Goal: Task Accomplishment & Management: Complete application form

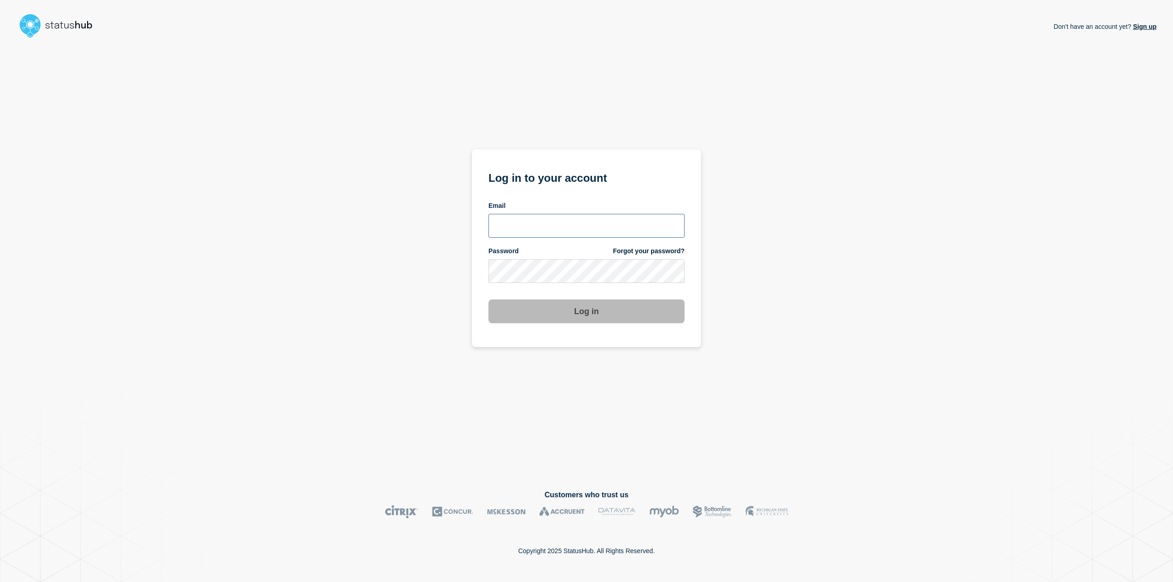
type input "adis.handzic@ist.com"
click at [569, 322] on button "Log in" at bounding box center [586, 312] width 196 height 24
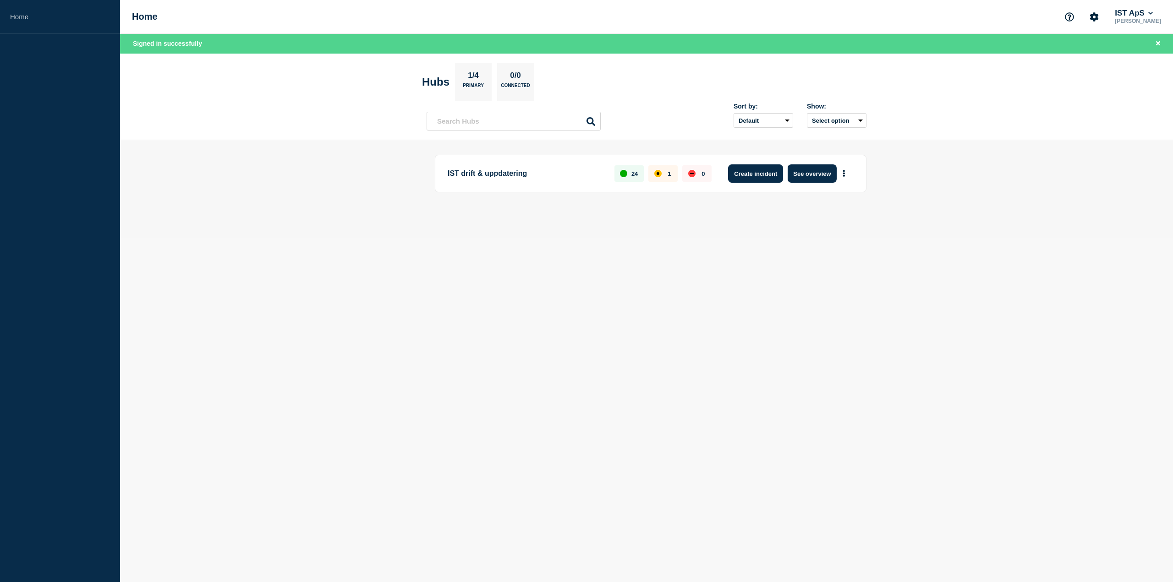
click at [756, 173] on button "Create incident" at bounding box center [755, 173] width 55 height 18
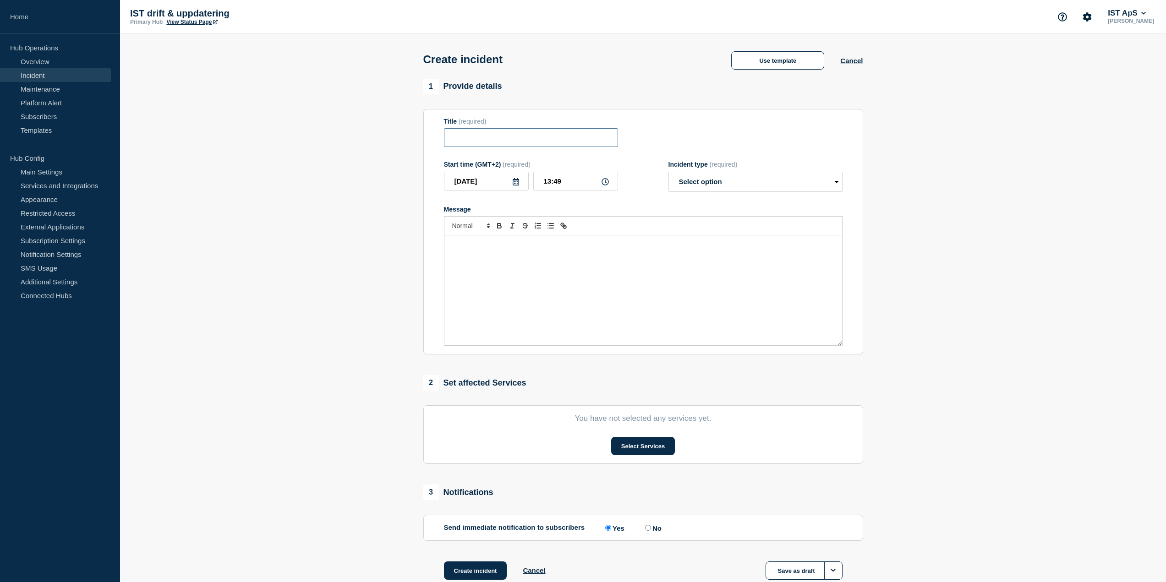
click at [506, 143] on input "Title" at bounding box center [531, 137] width 174 height 19
type input "Driftstörningar"
click at [516, 264] on div "Message" at bounding box center [643, 290] width 398 height 110
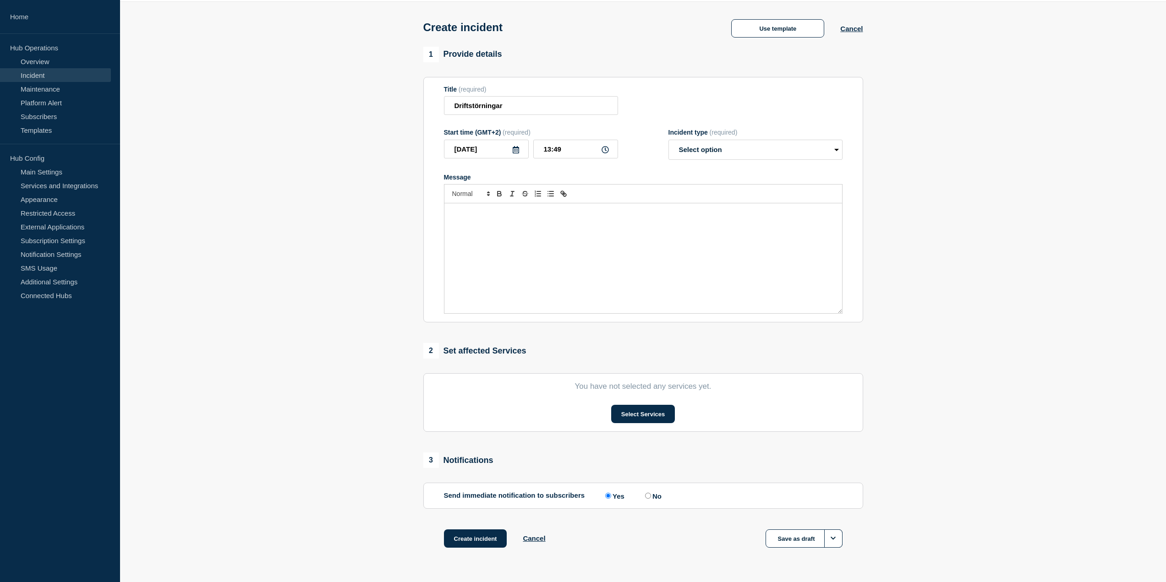
scroll to position [46, 0]
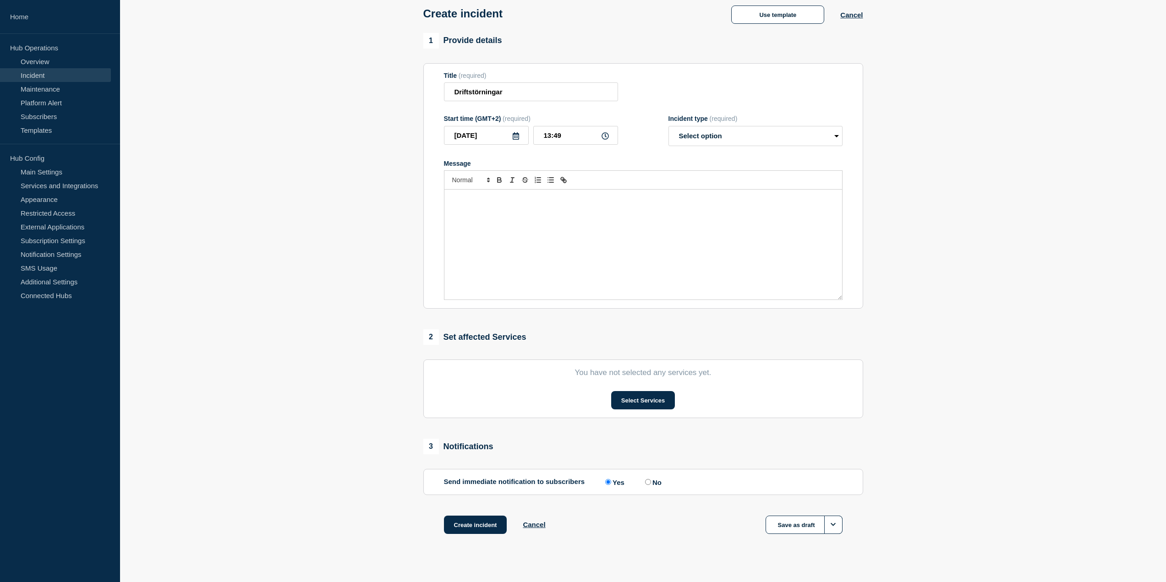
click at [700, 222] on div "Message" at bounding box center [643, 245] width 398 height 110
click at [541, 257] on div "Message" at bounding box center [643, 245] width 398 height 110
click at [565, 98] on input "Driftstörningar" at bounding box center [531, 91] width 174 height 19
click at [643, 200] on p "Vi upplever för närvarande driftstörningar som kan påverka våra tjänster. Våra …" at bounding box center [643, 203] width 384 height 17
drag, startPoint x: 678, startPoint y: 201, endPoint x: 645, endPoint y: 202, distance: 33.0
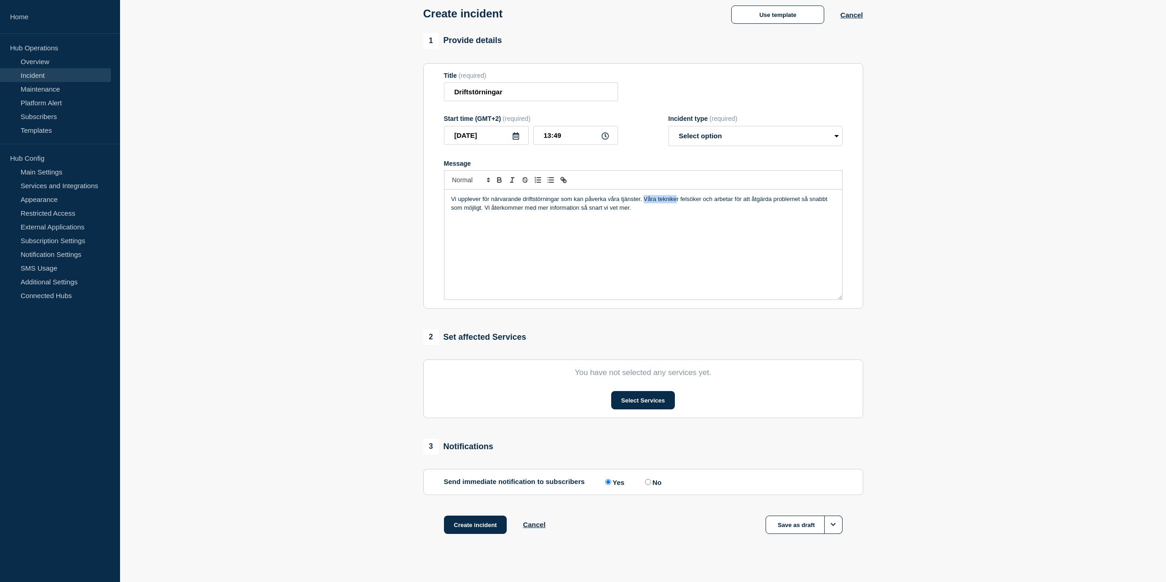
click at [645, 202] on p "Vi upplever för närvarande driftstörningar som kan påverka våra tjänster. Våra …" at bounding box center [643, 203] width 384 height 17
click at [690, 203] on p "Vi upplever för närvarande driftstörningar som kan påverka våra tjänster. Våra …" at bounding box center [643, 203] width 384 height 17
drag, startPoint x: 703, startPoint y: 201, endPoint x: 649, endPoint y: 200, distance: 54.5
click at [649, 200] on p "Vi upplever för närvarande driftstörningar som kan påverka våra tjänster. Våra …" at bounding box center [643, 203] width 384 height 17
click at [817, 229] on div "Vi upplever för närvarande driftstörningar som kan påverka våra tjänster. Vi ar…" at bounding box center [643, 245] width 398 height 110
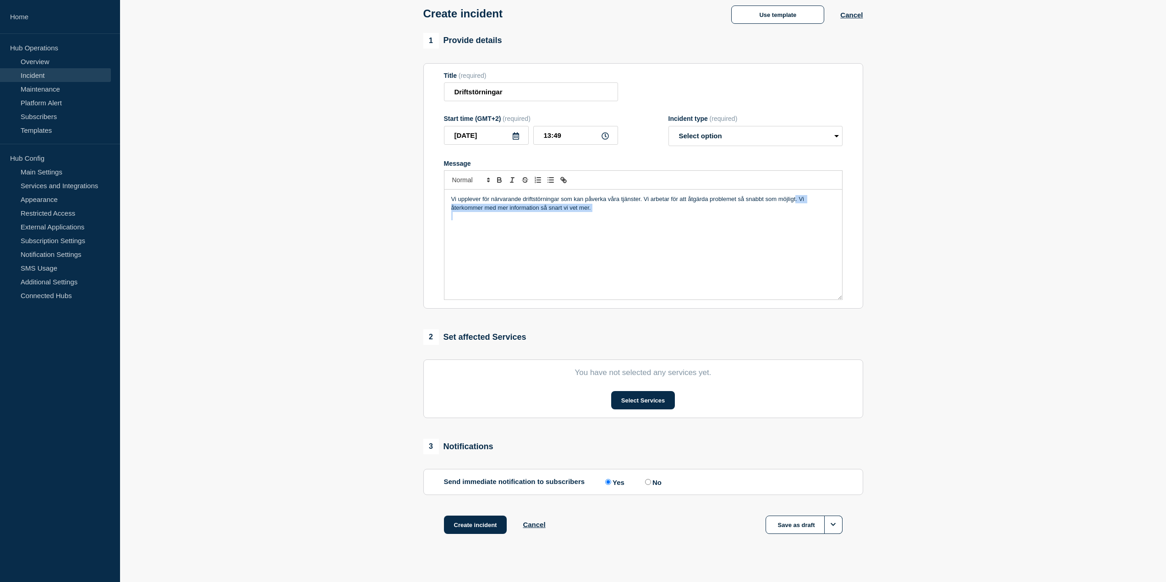
drag, startPoint x: 796, startPoint y: 199, endPoint x: 846, endPoint y: 237, distance: 62.8
click at [846, 237] on section "Title (required) Driftstörningar Start time (GMT+2) (required) [DATE] 13:49 Inc…" at bounding box center [643, 186] width 440 height 246
click at [769, 136] on select "Select option Investigating Identified Monitoring" at bounding box center [755, 136] width 174 height 20
select select "investigating"
click at [668, 128] on select "Select option Investigating Identified Monitoring" at bounding box center [755, 136] width 174 height 20
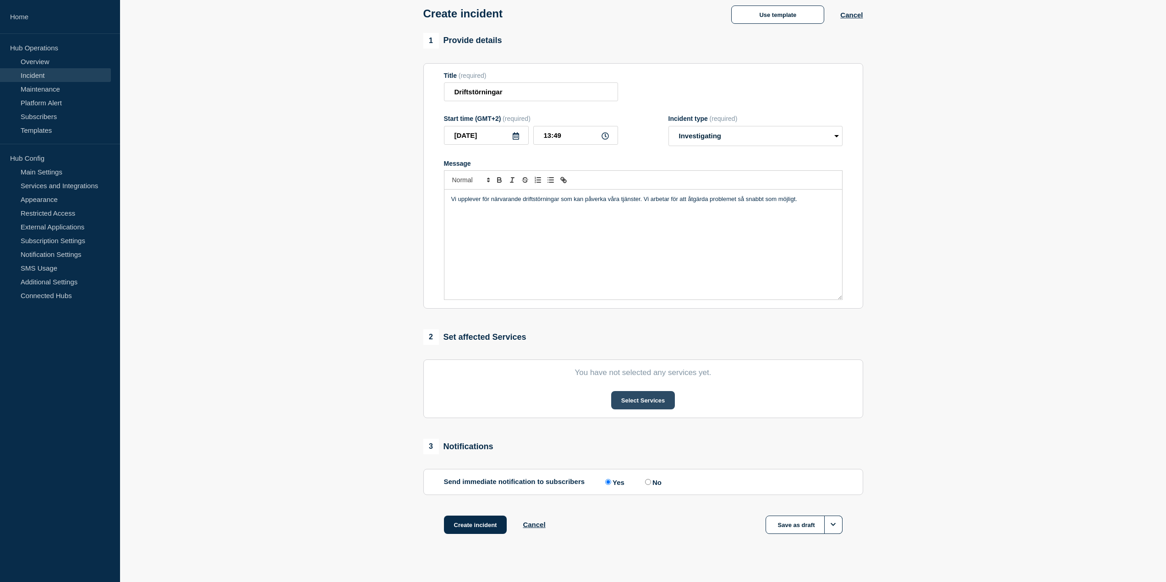
click at [631, 399] on button "Select Services" at bounding box center [643, 400] width 64 height 18
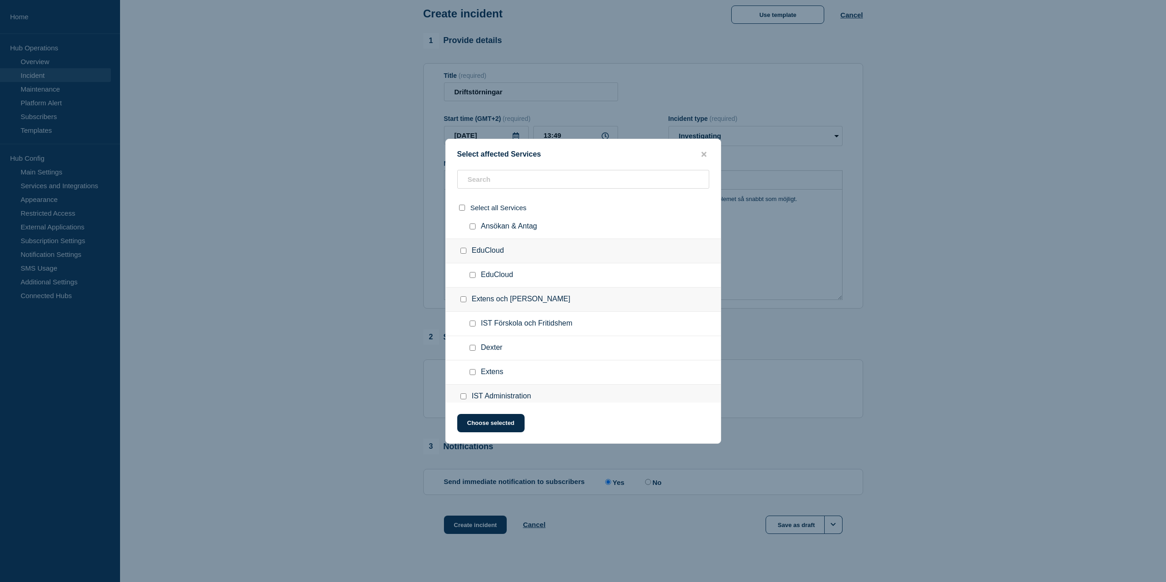
scroll to position [183, 0]
click at [465, 268] on input "EduCloud checkbox" at bounding box center [463, 267] width 6 height 6
checkbox input "true"
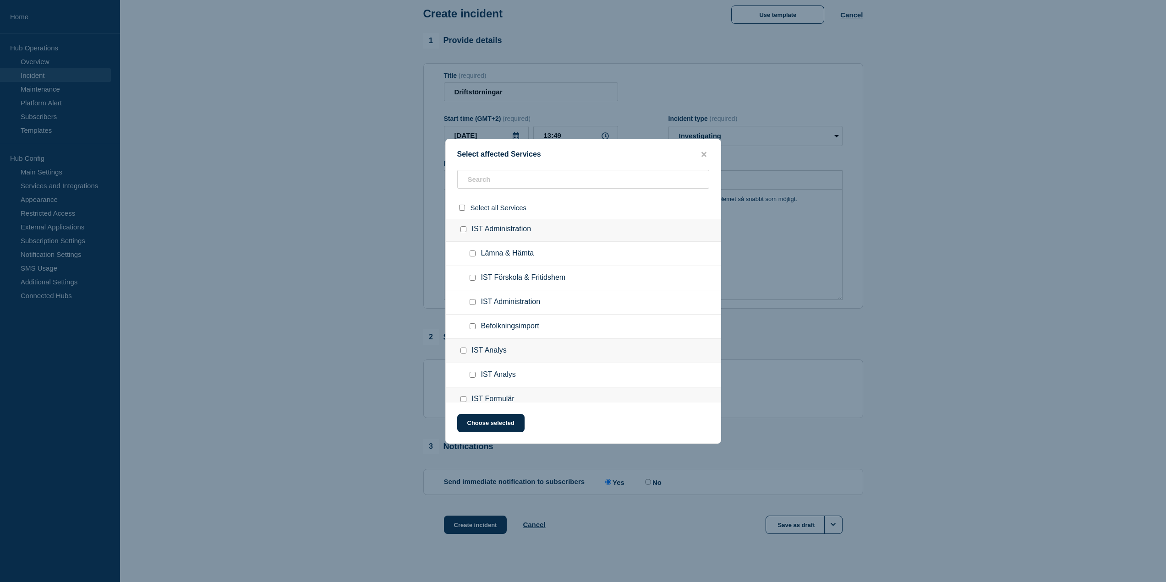
click at [465, 232] on input "IST Administration checkbox" at bounding box center [463, 229] width 6 height 6
checkbox input "true"
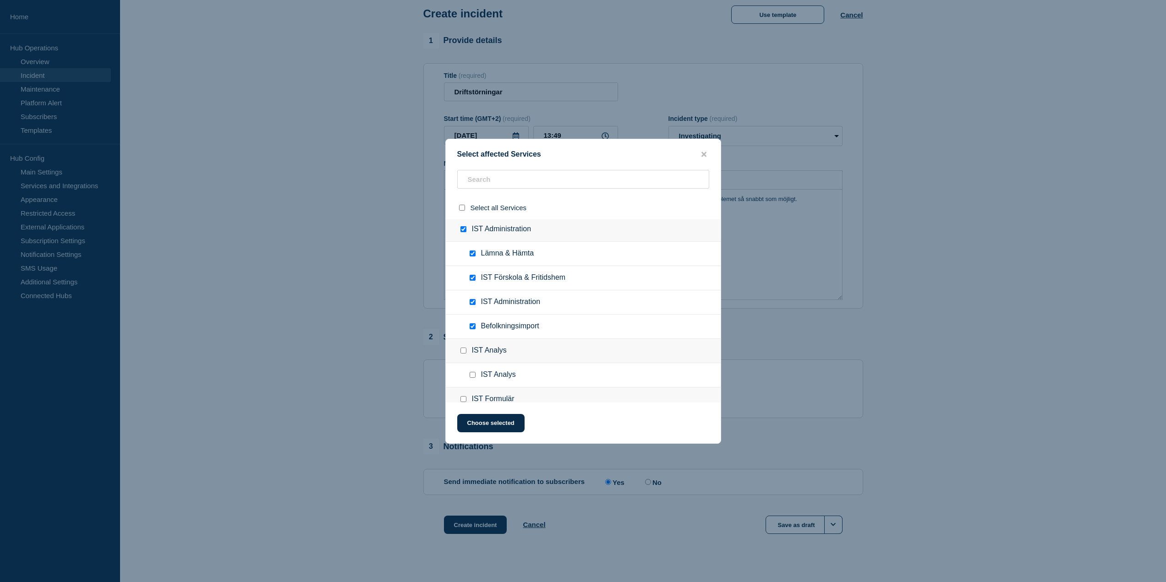
checkbox input "true"
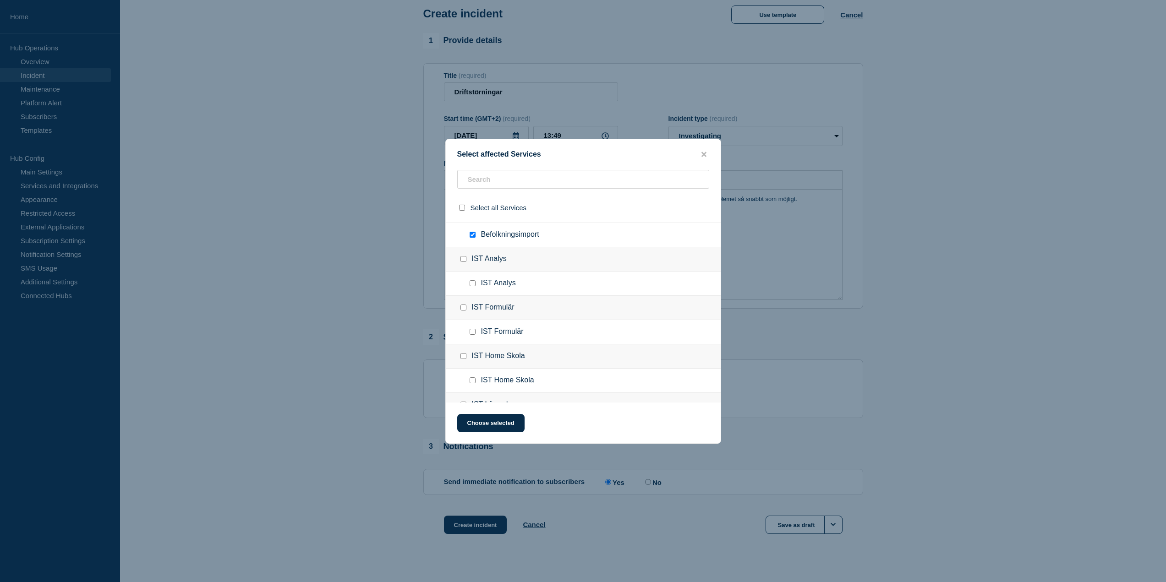
click at [464, 258] on input "IST Analys checkbox" at bounding box center [463, 259] width 6 height 6
checkbox input "true"
click at [464, 312] on div at bounding box center [465, 307] width 13 height 9
click at [463, 310] on input "IST Formulär checkbox" at bounding box center [463, 308] width 6 height 6
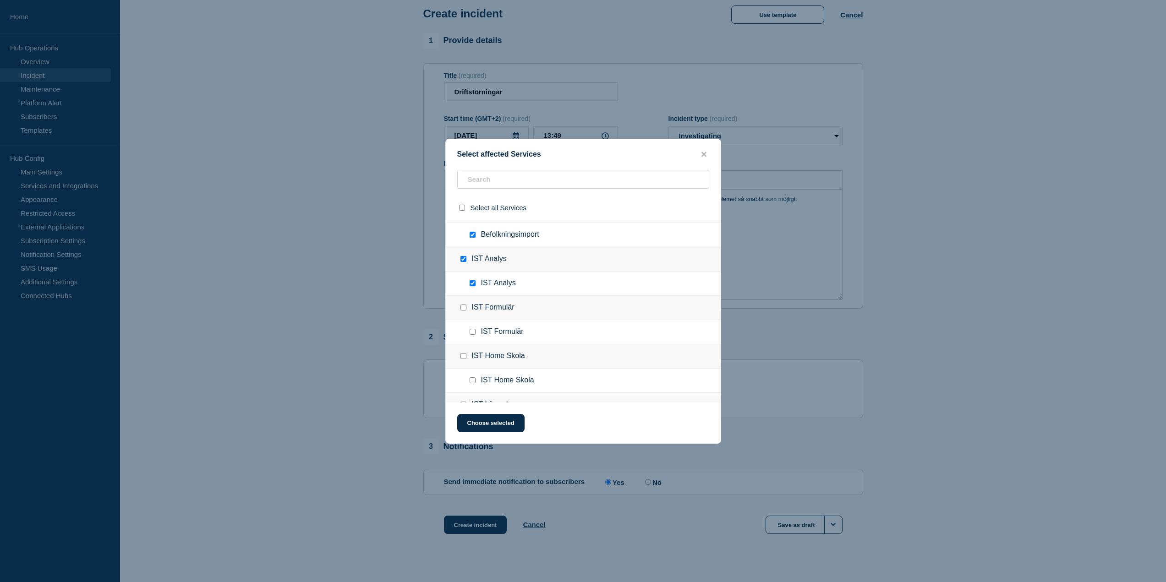
checkbox input "true"
click at [465, 268] on div at bounding box center [465, 264] width 13 height 9
click at [464, 264] on input "IST Home Skola checkbox" at bounding box center [463, 265] width 6 height 6
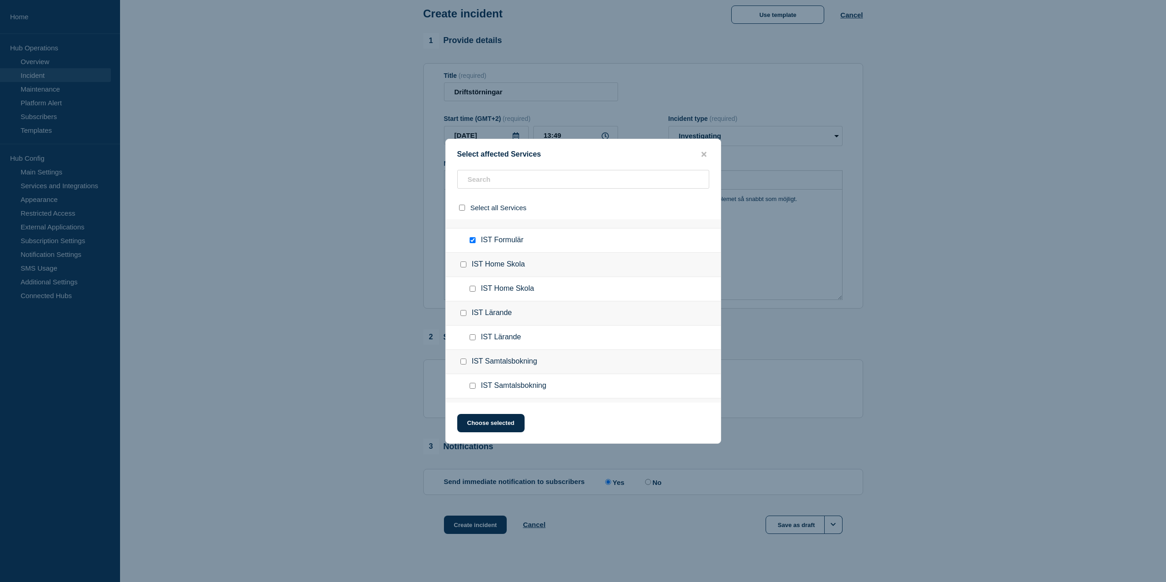
checkbox input "true"
click at [463, 314] on input "IST Lärande checkbox" at bounding box center [463, 313] width 6 height 6
checkbox input "true"
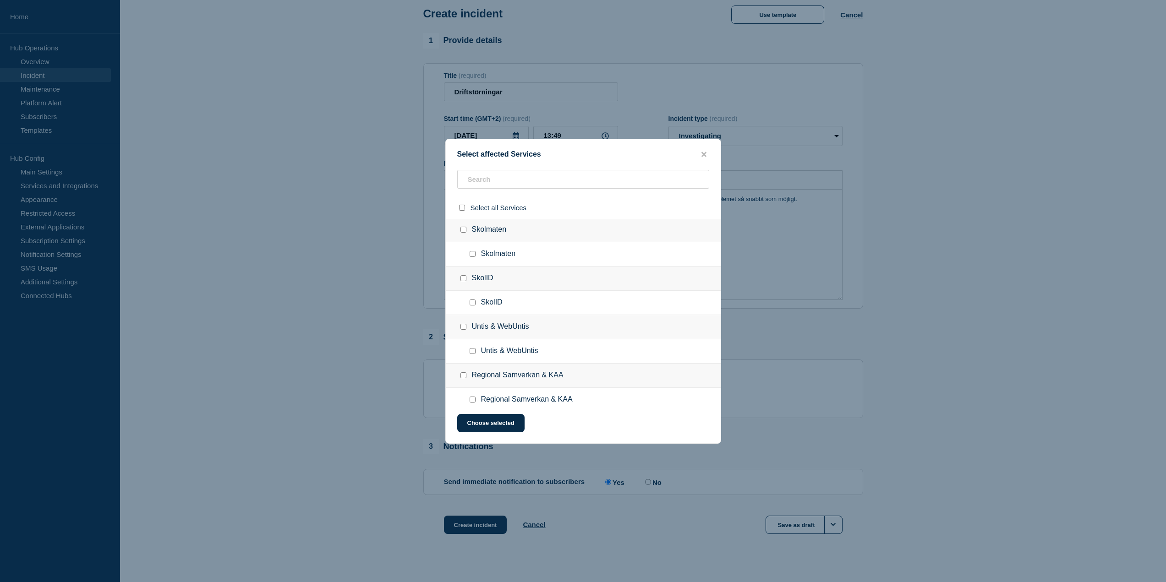
scroll to position [788, 0]
click at [493, 424] on button "Choose selected" at bounding box center [490, 423] width 67 height 18
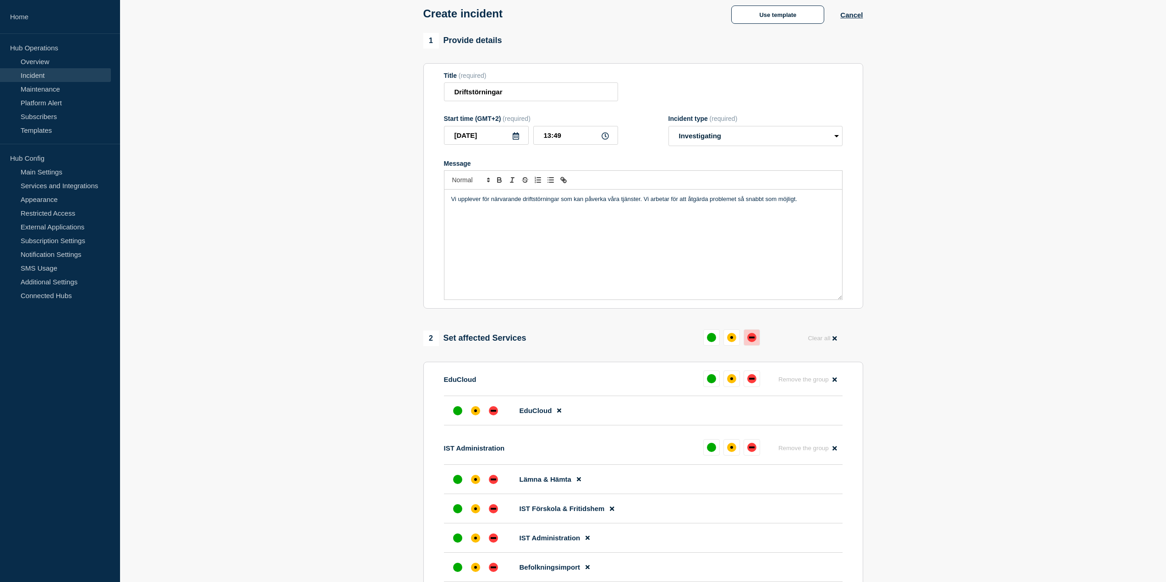
click at [756, 342] on button at bounding box center [752, 337] width 16 height 16
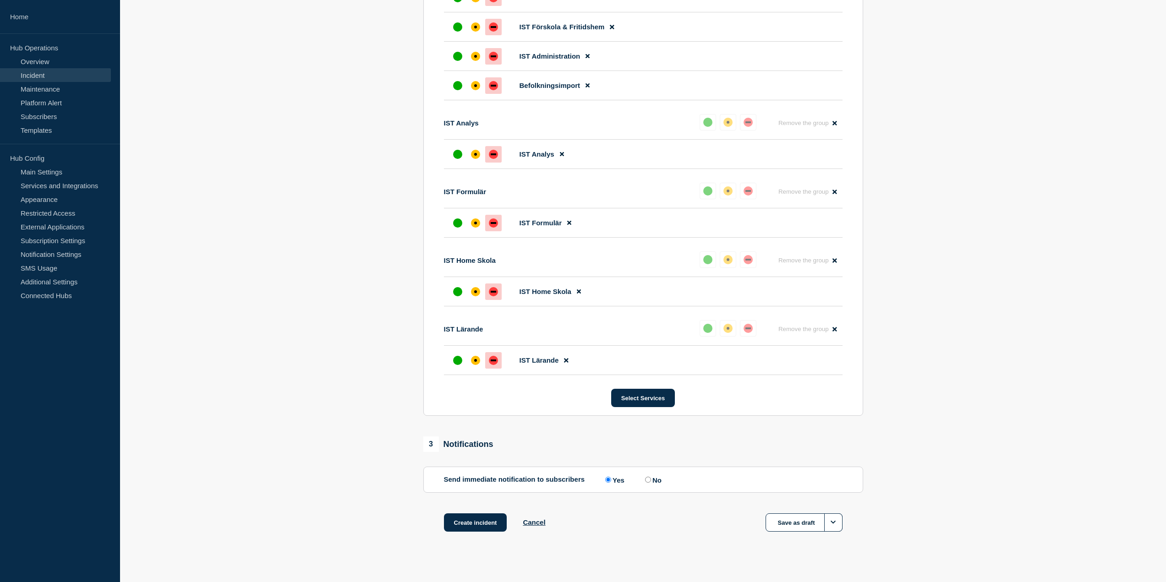
scroll to position [539, 0]
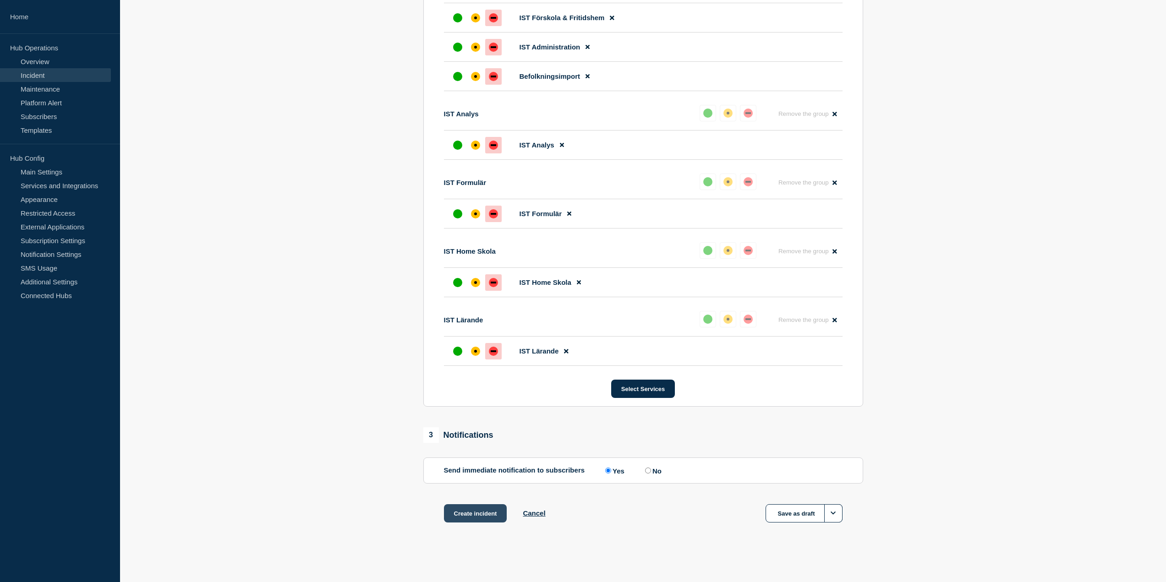
click at [479, 515] on button "Create incident" at bounding box center [475, 513] width 63 height 18
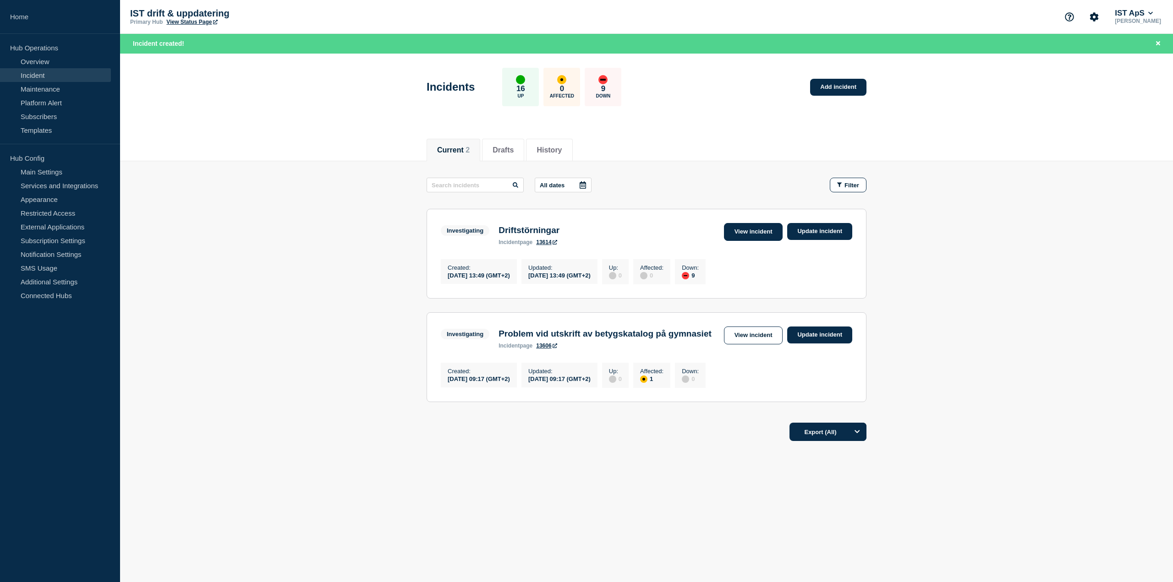
click at [761, 236] on link "View incident" at bounding box center [753, 232] width 59 height 18
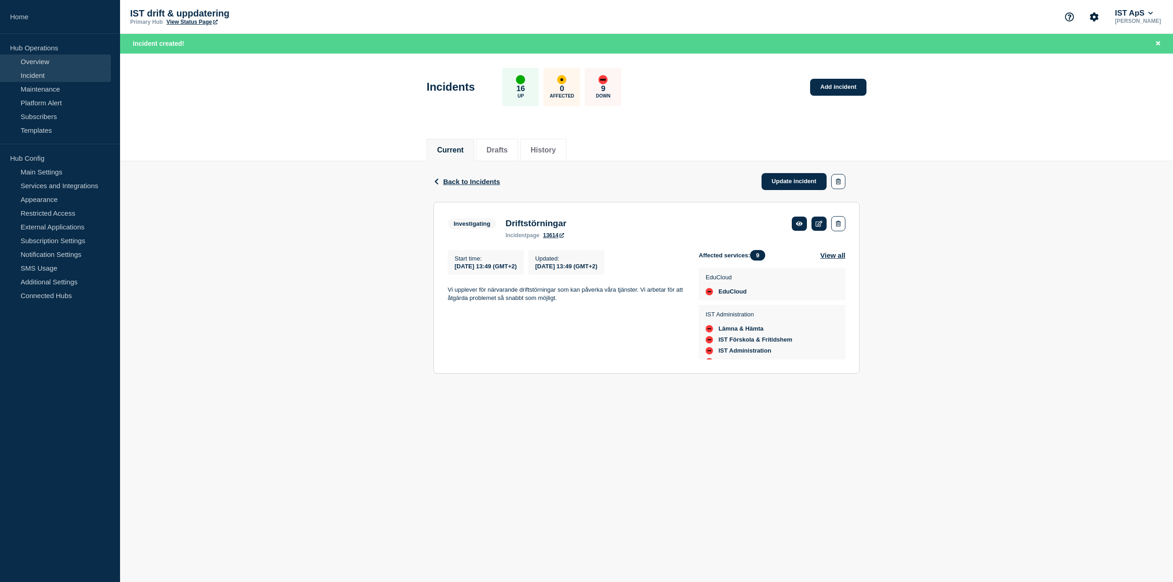
click at [51, 65] on link "Overview" at bounding box center [55, 62] width 111 height 14
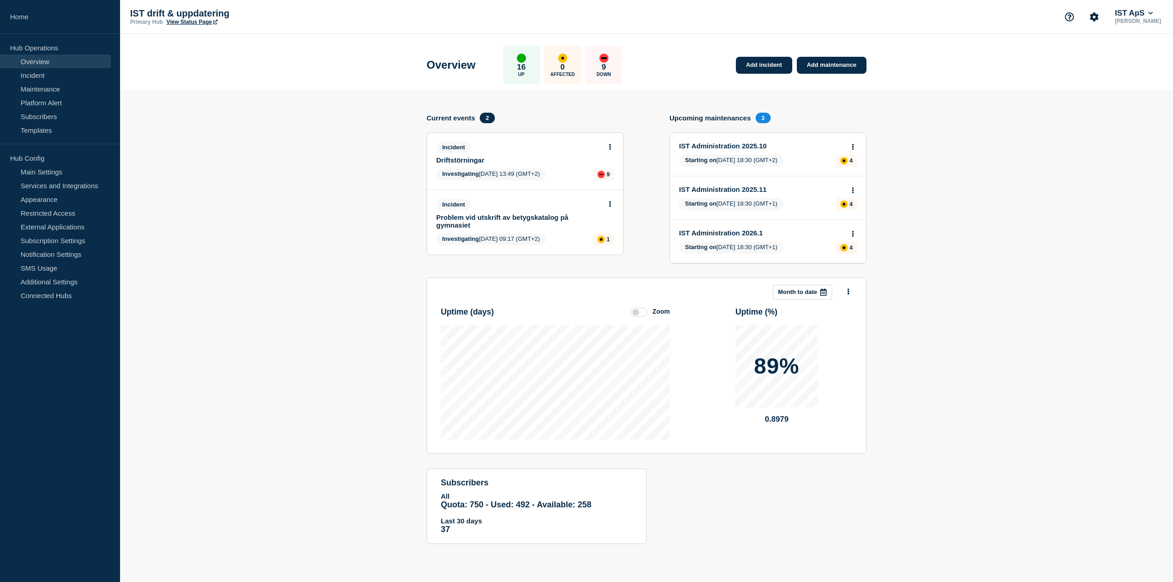
click at [610, 147] on icon at bounding box center [610, 147] width 2 height 6
click at [617, 182] on link "Update incident" at bounding box center [610, 180] width 44 height 7
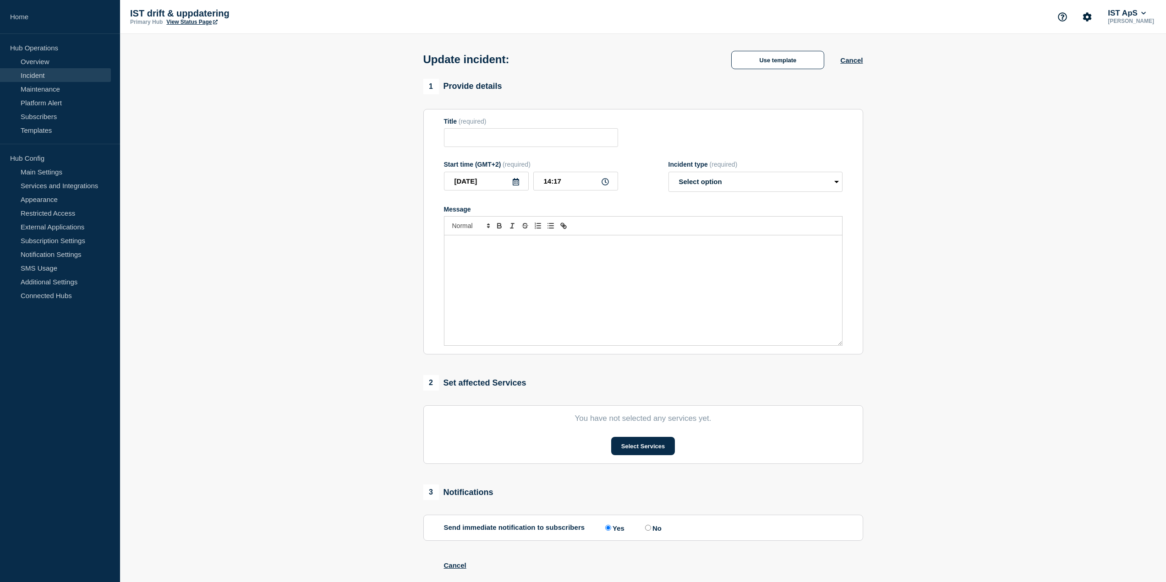
type input "Driftstörningar"
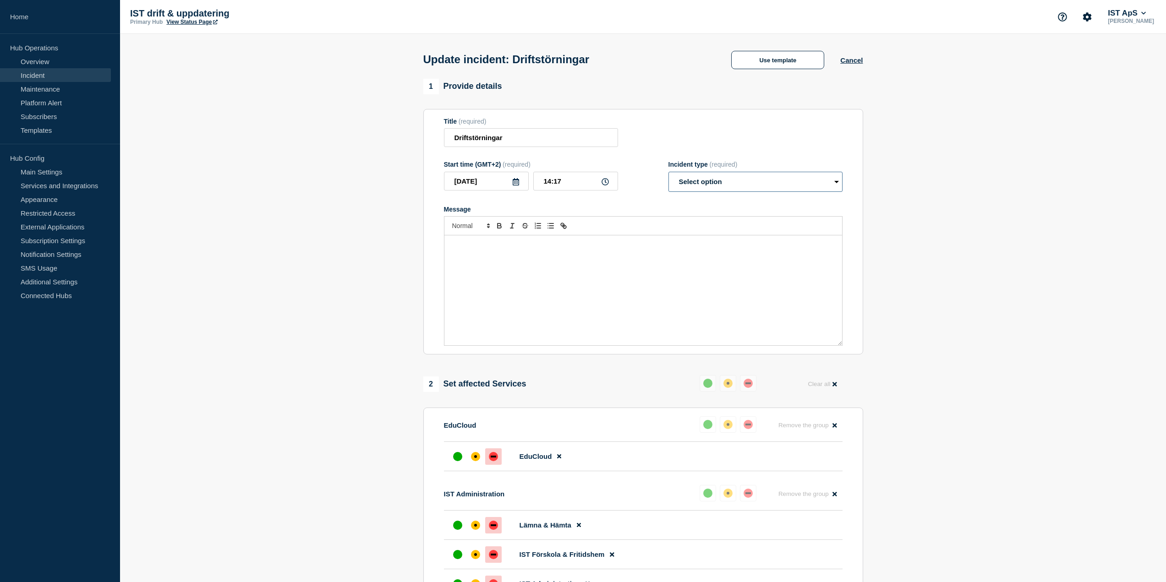
click at [734, 182] on select "Select option Investigating Identified Monitoring Resolved" at bounding box center [755, 182] width 174 height 20
select select "resolved"
click at [668, 174] on select "Select option Investigating Identified Monitoring Resolved" at bounding box center [755, 182] width 174 height 20
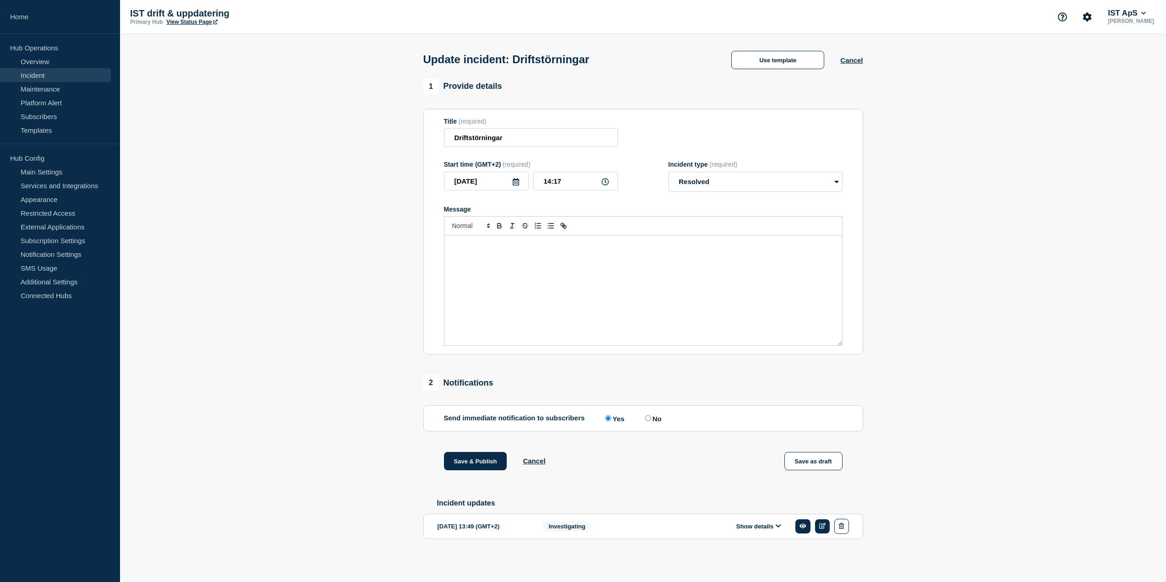
click at [694, 285] on div "Message" at bounding box center [643, 290] width 398 height 110
click at [652, 268] on div "Message" at bounding box center [643, 290] width 398 height 110
click at [475, 455] on button "Save & Publish" at bounding box center [475, 461] width 63 height 18
